Goal: Task Accomplishment & Management: Manage account settings

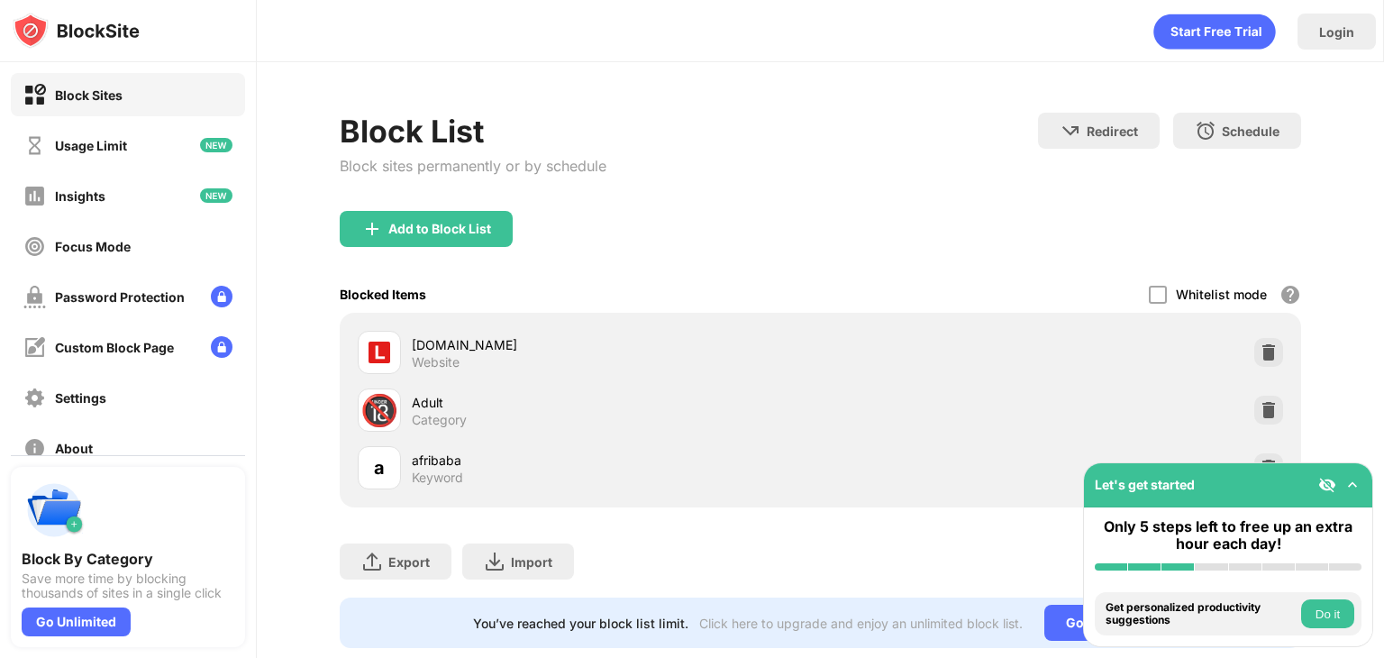
click at [707, 337] on div "[DOMAIN_NAME]" at bounding box center [616, 344] width 408 height 19
click at [1260, 345] on img at bounding box center [1269, 352] width 18 height 18
